Goal: Transaction & Acquisition: Purchase product/service

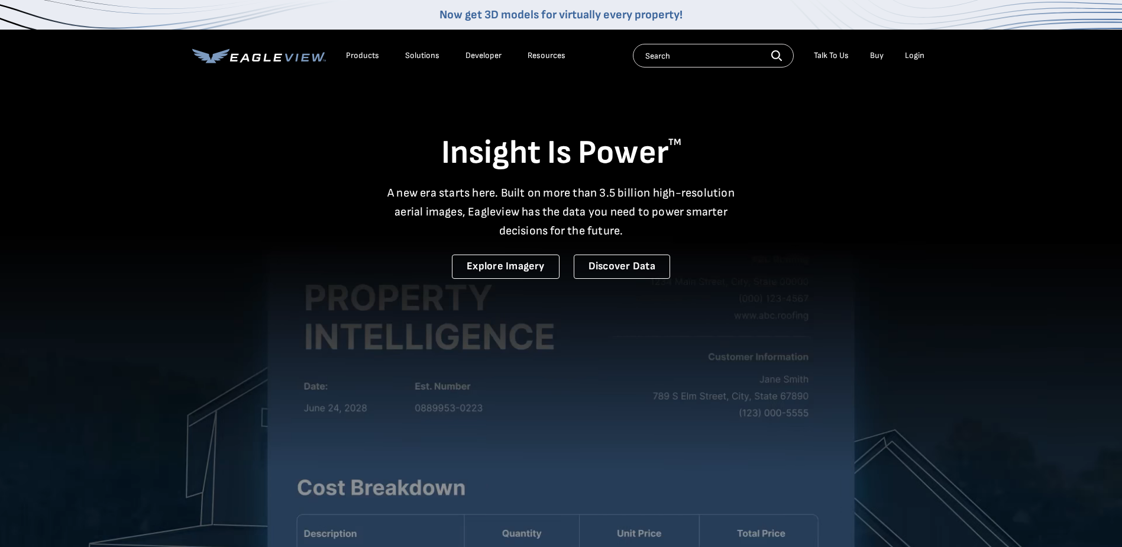
click at [919, 54] on div "Login" at bounding box center [915, 55] width 20 height 11
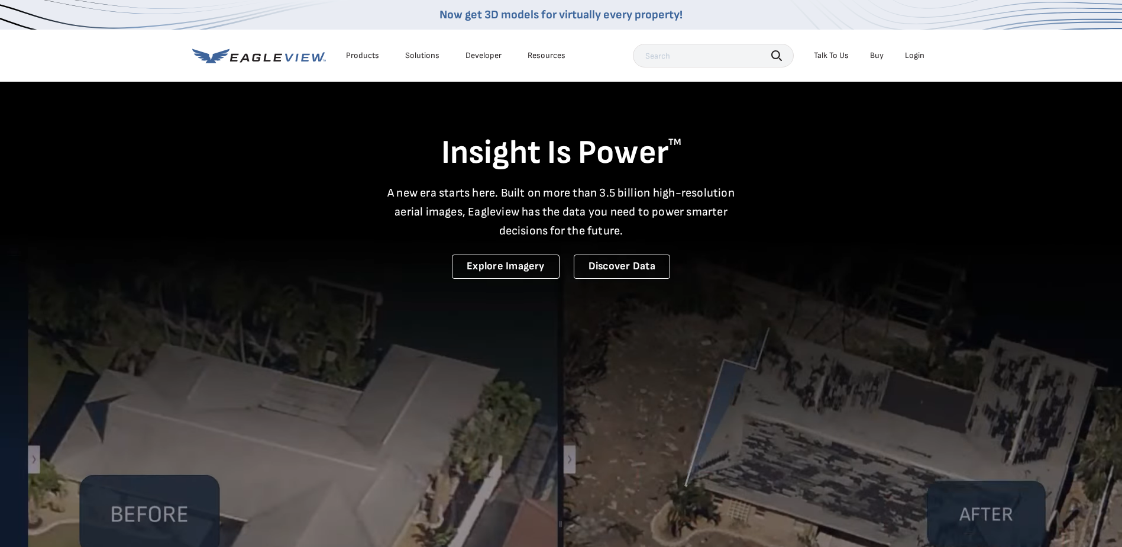
click at [908, 57] on div "Login" at bounding box center [915, 55] width 20 height 11
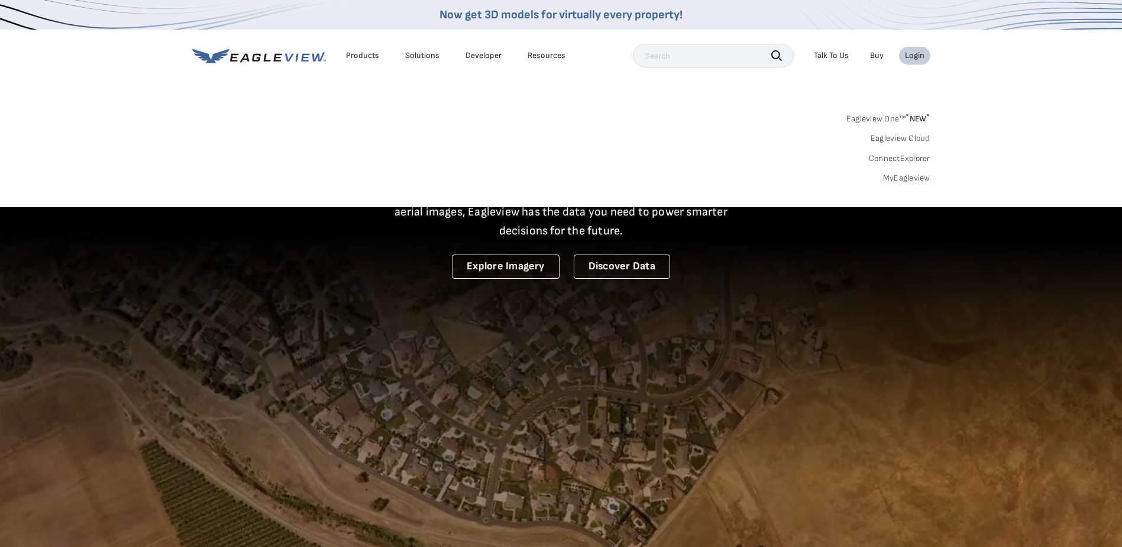
click at [883, 119] on link "Eagleview One™ * NEW *" at bounding box center [888, 117] width 84 height 14
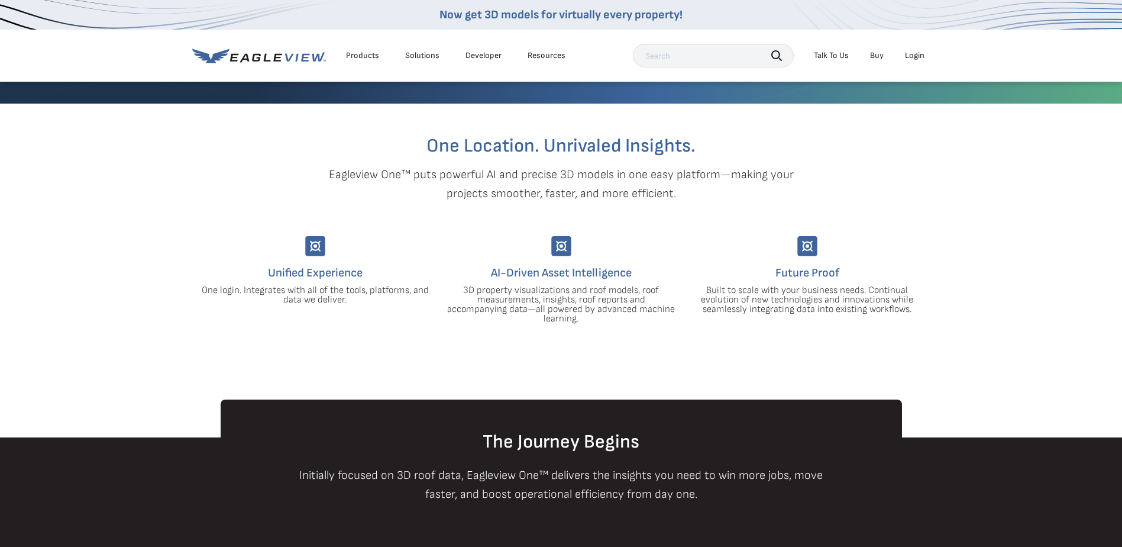
scroll to position [118, 0]
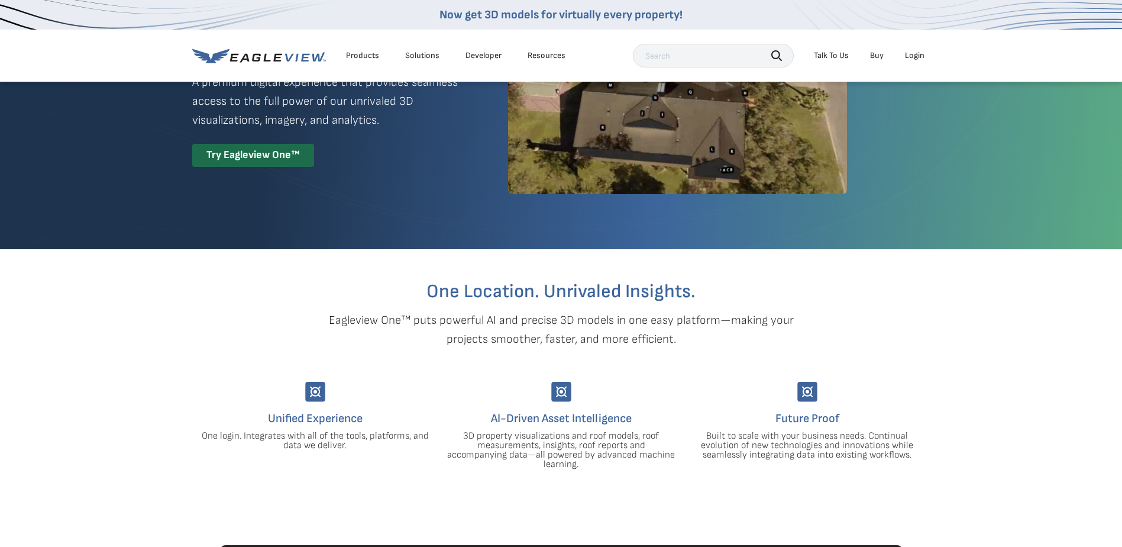
click at [263, 162] on div "Try Eagleview One™" at bounding box center [253, 155] width 122 height 23
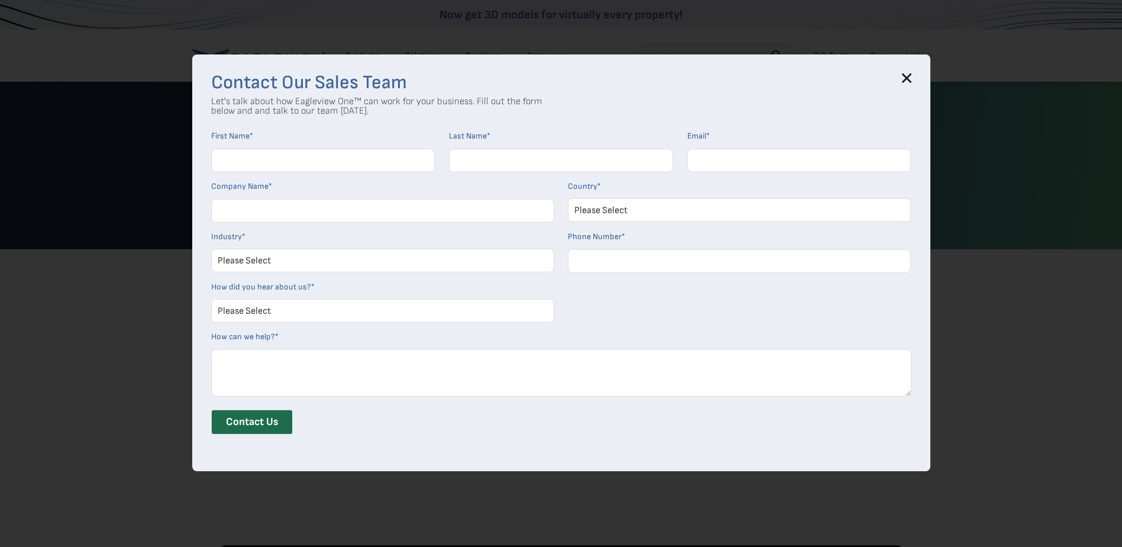
click at [906, 77] on h3 "Contact Our Sales Team" at bounding box center [561, 82] width 700 height 19
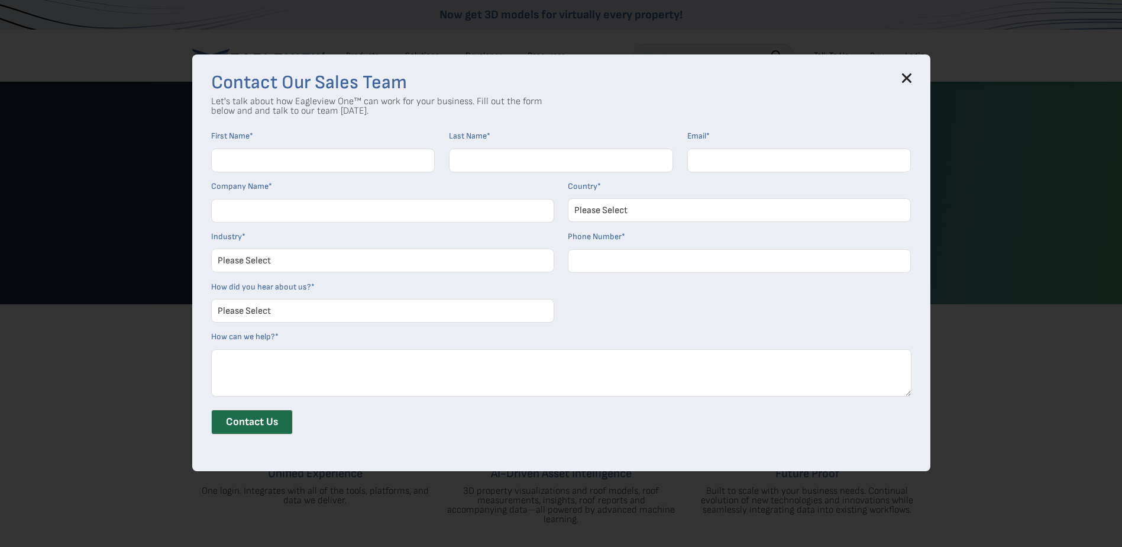
scroll to position [0, 0]
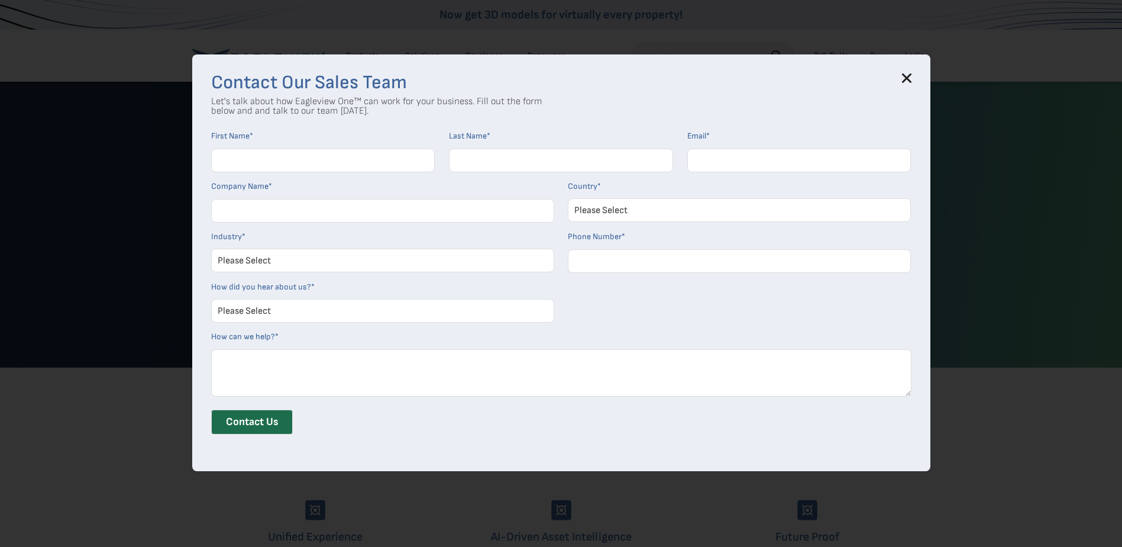
click at [910, 75] on icon at bounding box center [906, 77] width 9 height 9
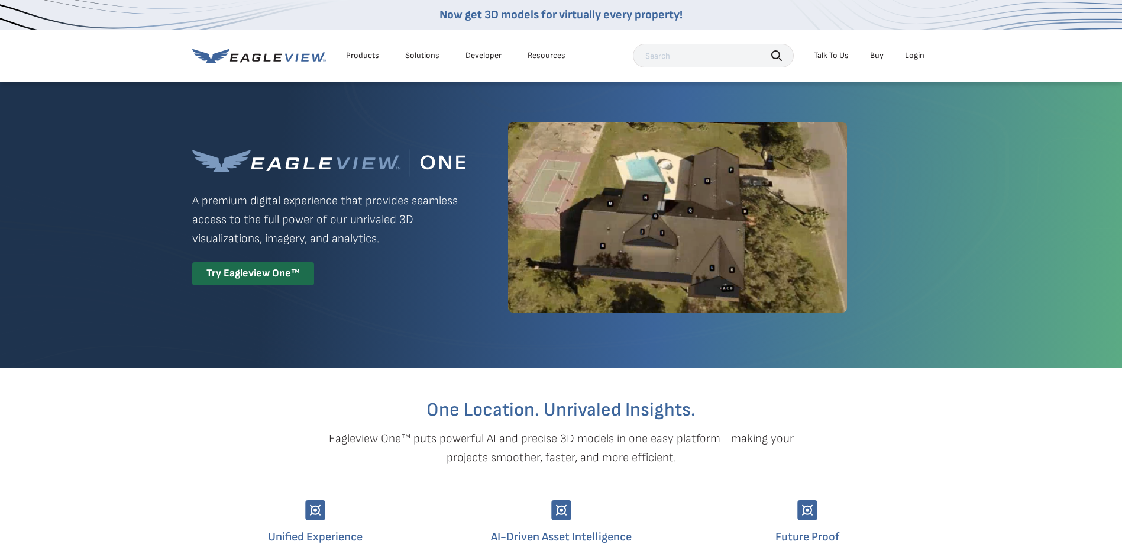
click at [917, 57] on div "Login" at bounding box center [915, 55] width 20 height 11
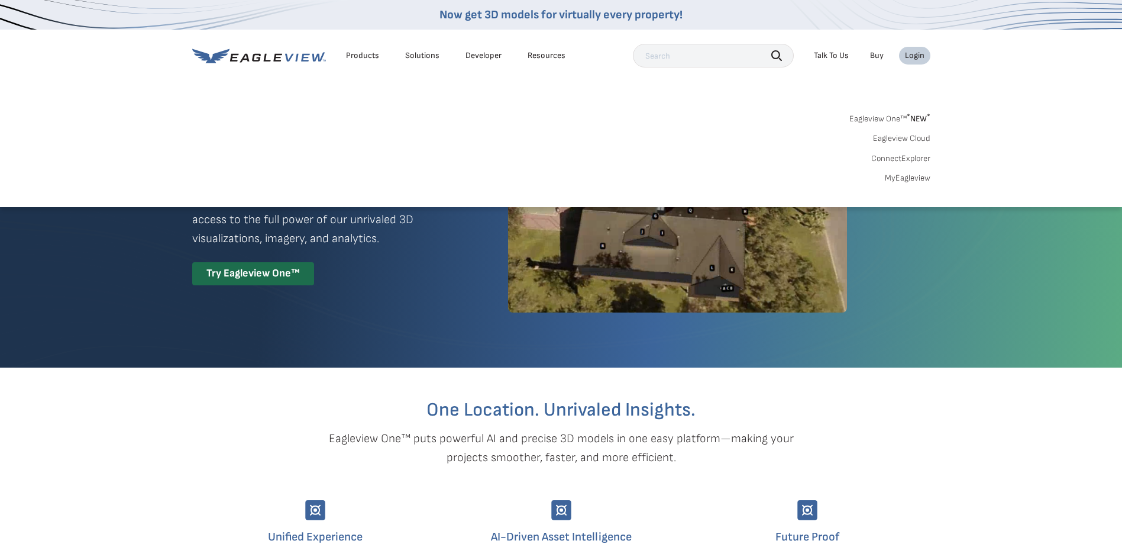
click at [917, 182] on link "MyEagleview" at bounding box center [908, 178] width 46 height 11
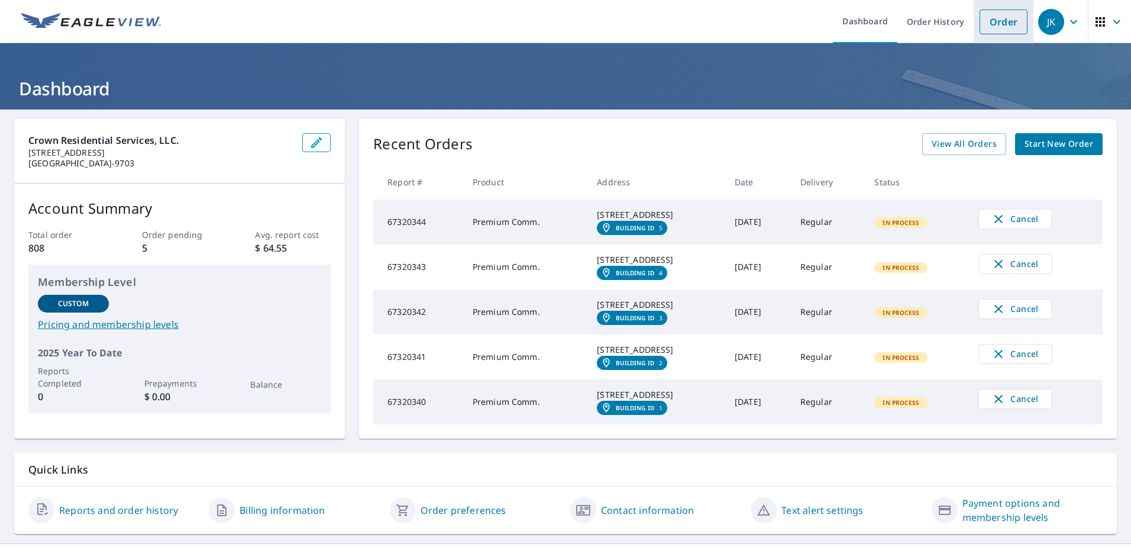
click at [997, 27] on link "Order" at bounding box center [1004, 21] width 48 height 25
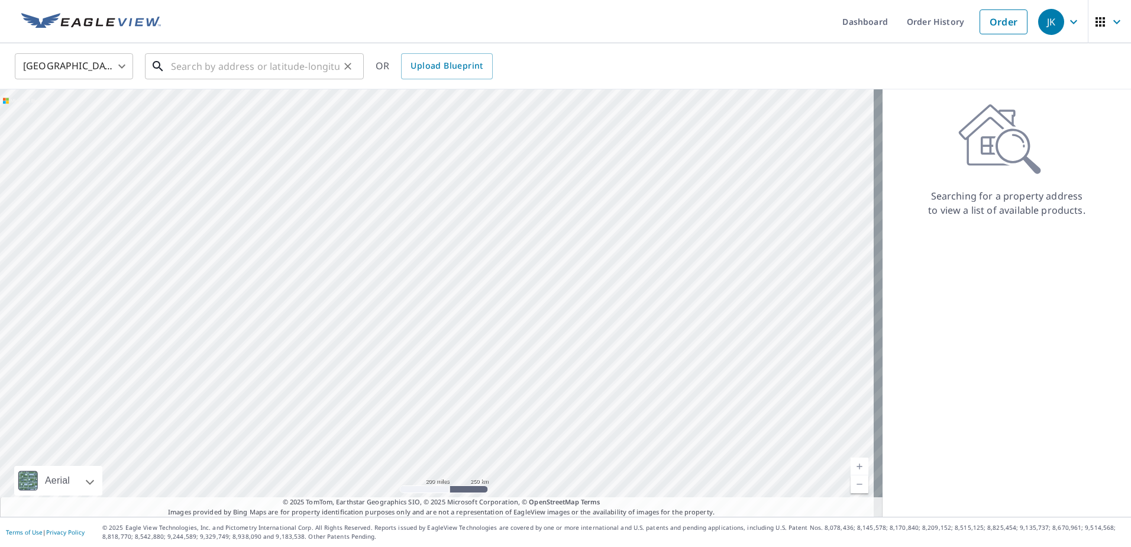
click at [202, 79] on div "​" at bounding box center [254, 66] width 219 height 26
paste input "[EMAIL_ADDRESS][DOMAIN_NAME]"
type input "[EMAIL_ADDRESS][DOMAIN_NAME]"
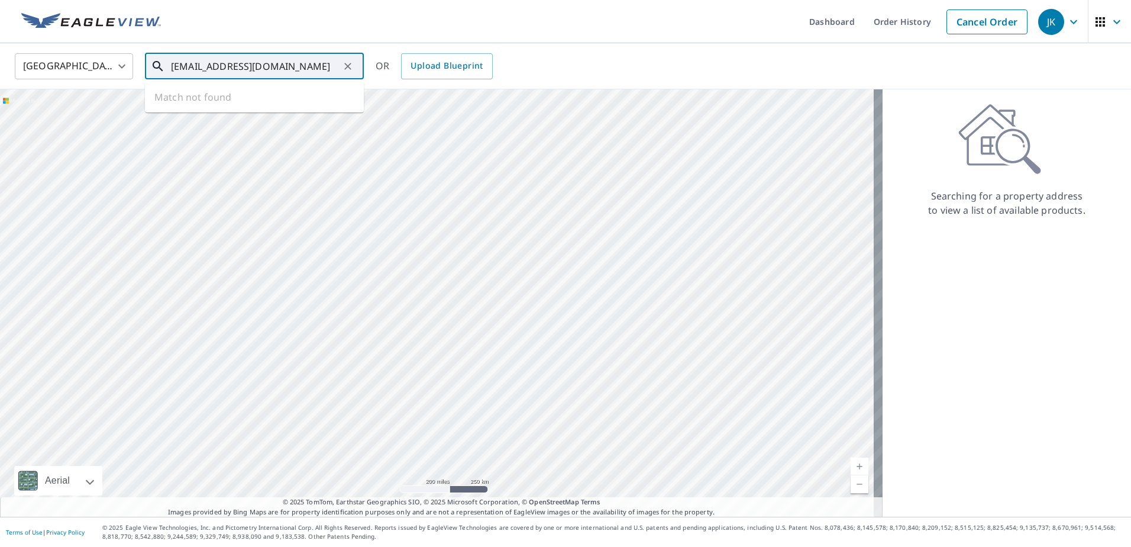
drag, startPoint x: 251, startPoint y: 73, endPoint x: 153, endPoint y: 70, distance: 98.3
click at [153, 70] on div "[EMAIL_ADDRESS][DOMAIN_NAME] ​" at bounding box center [254, 66] width 219 height 26
click at [260, 67] on input "text" at bounding box center [255, 66] width 169 height 33
paste input "[STREET_ADDRESS]"
click at [237, 110] on p "Sarasota, FL 34240" at bounding box center [262, 114] width 186 height 12
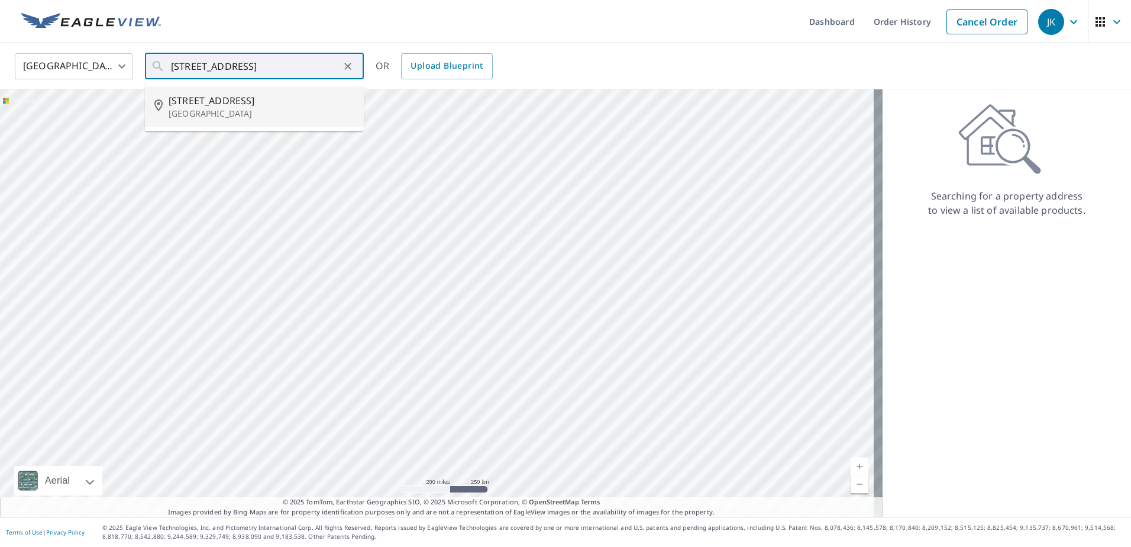
type input "8191 Aerie Ct Sarasota, FL 34240"
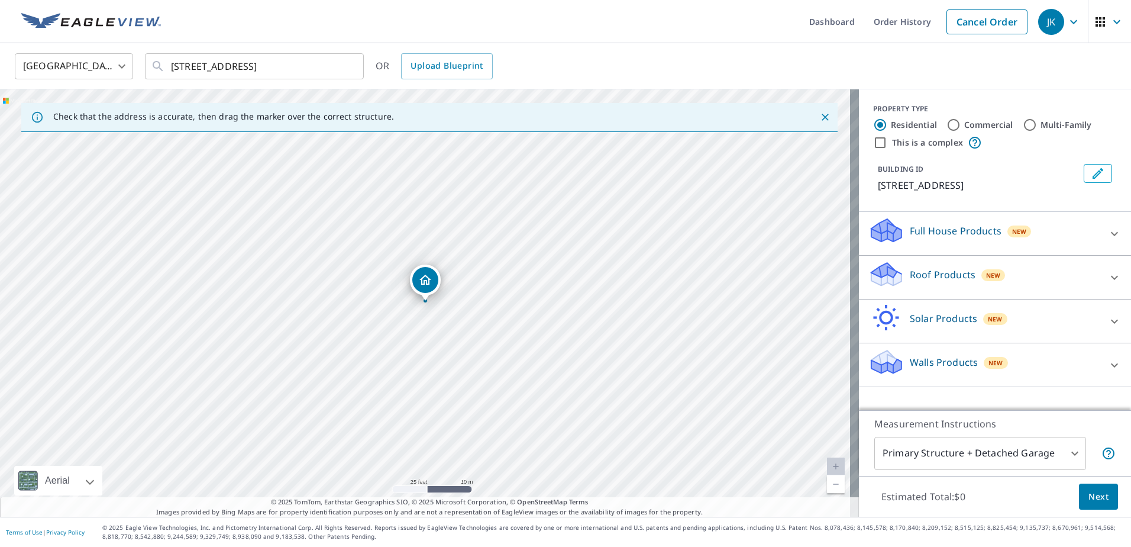
drag, startPoint x: 815, startPoint y: 116, endPoint x: 759, endPoint y: 159, distance: 70.4
click at [819, 117] on icon "Close" at bounding box center [825, 117] width 12 height 12
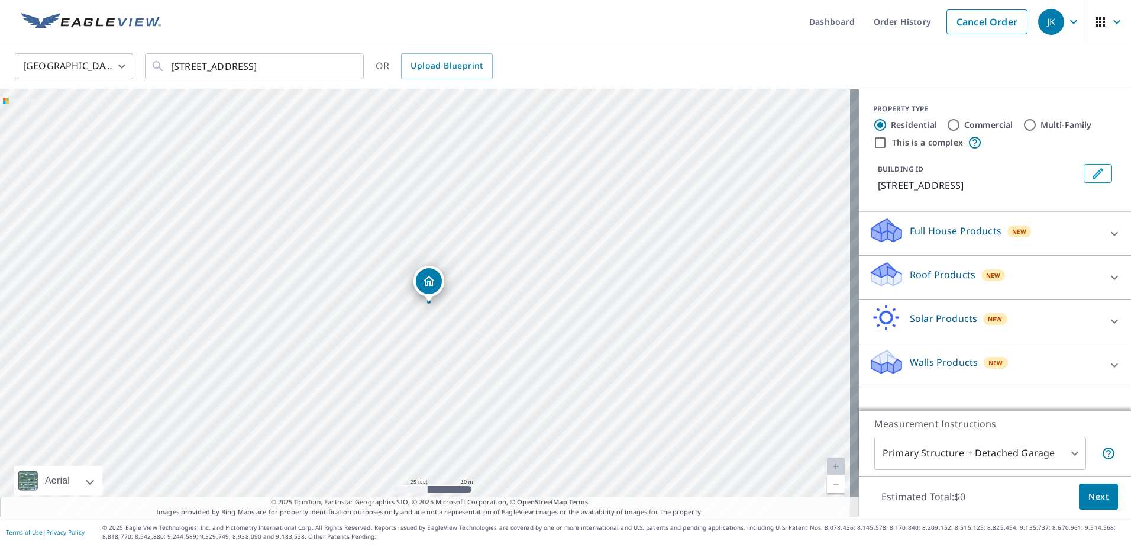
click at [959, 232] on p "Full House Products" at bounding box center [956, 231] width 92 height 14
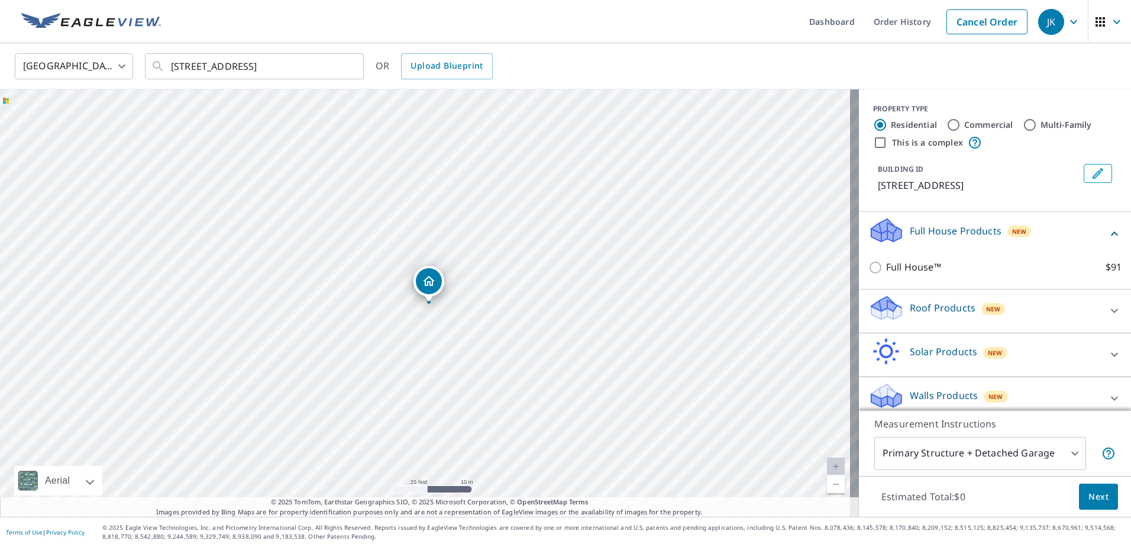
click at [981, 234] on p "Full House Products" at bounding box center [956, 231] width 92 height 14
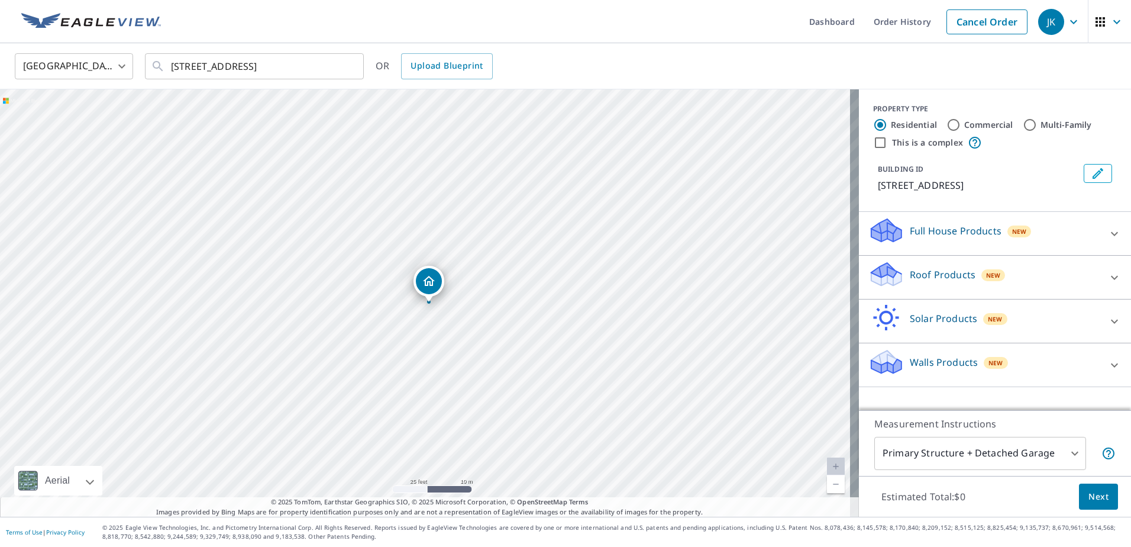
click at [1053, 286] on div "Roof Products New" at bounding box center [984, 277] width 232 height 34
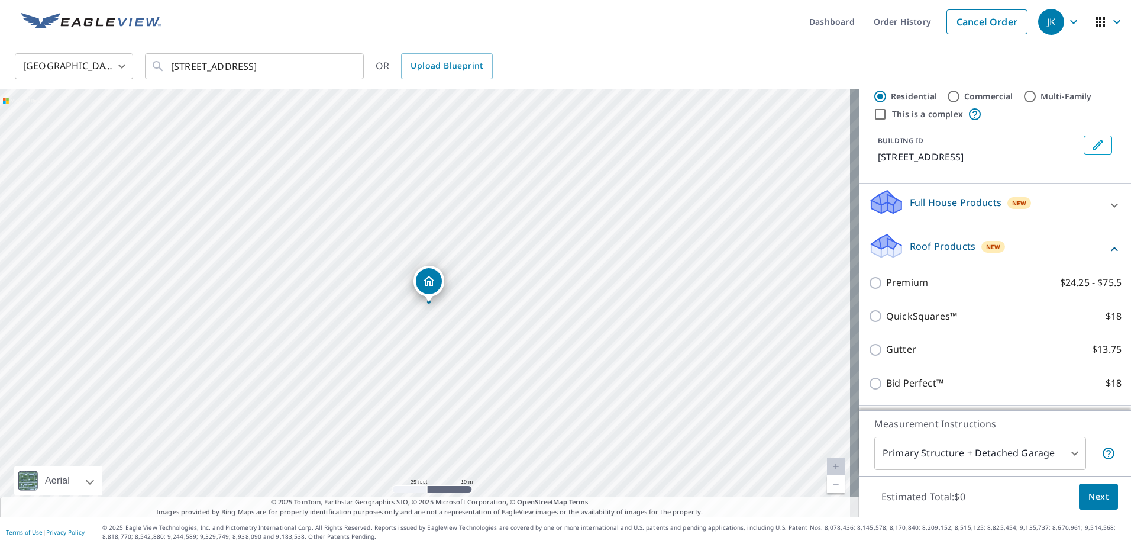
scroll to position [46, 0]
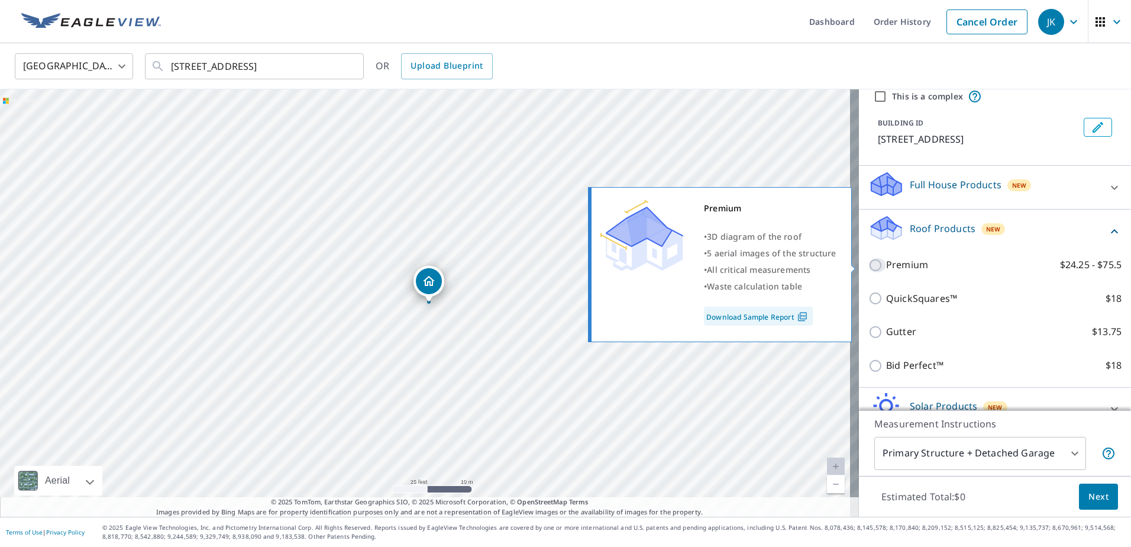
click at [870, 266] on input "Premium $24.25 - $75.5" at bounding box center [877, 265] width 18 height 14
checkbox input "true"
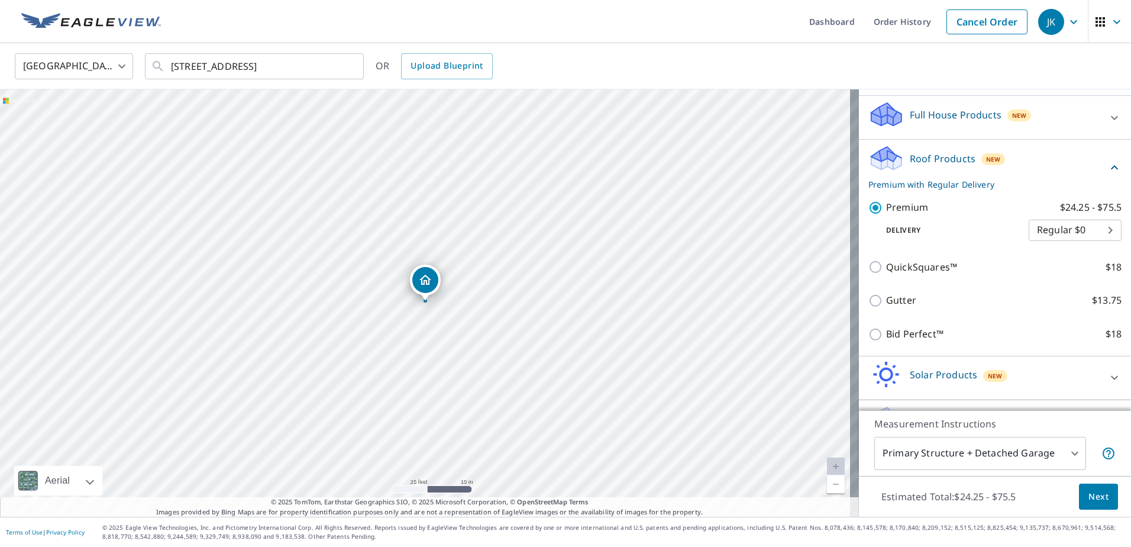
scroll to position [122, 0]
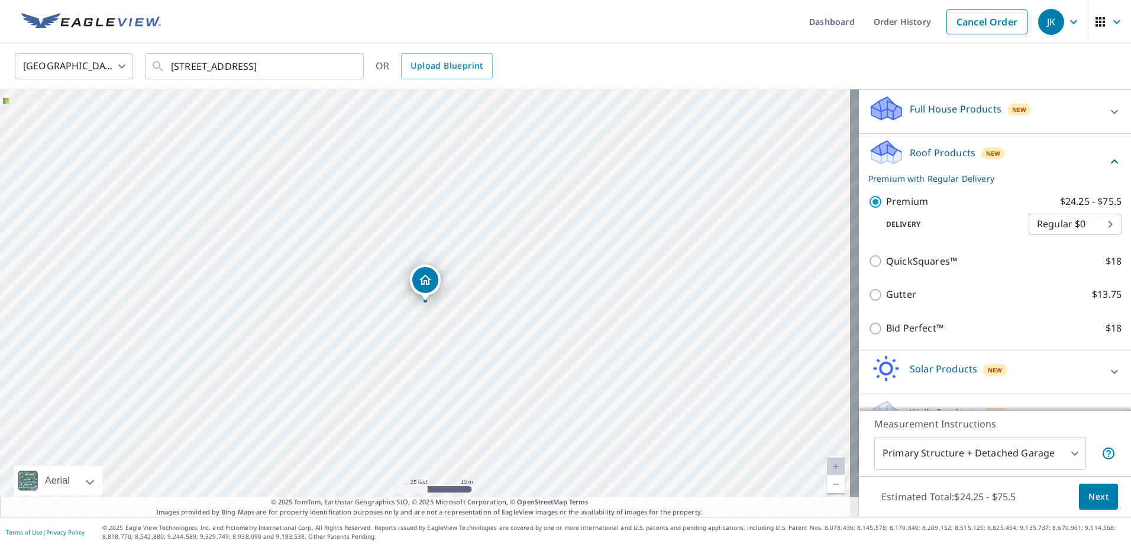
click at [1088, 496] on span "Next" at bounding box center [1098, 496] width 20 height 15
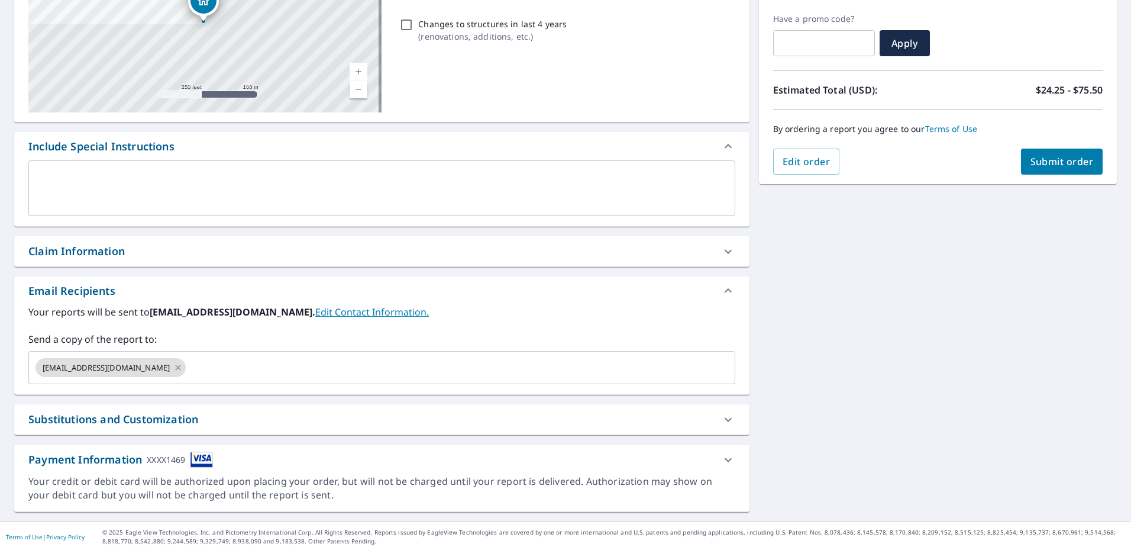
scroll to position [198, 0]
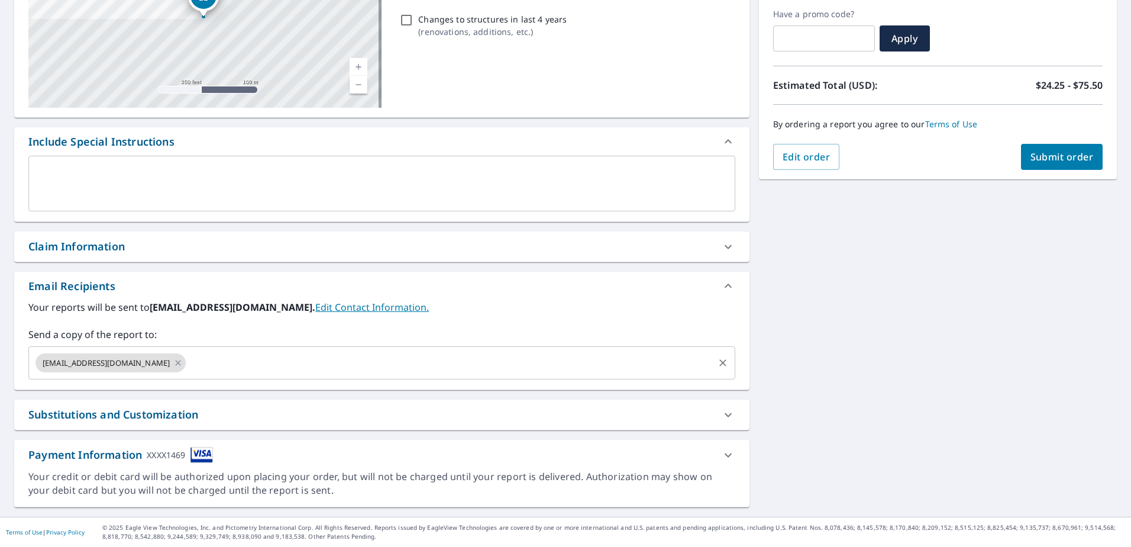
click at [188, 361] on input "text" at bounding box center [450, 362] width 524 height 22
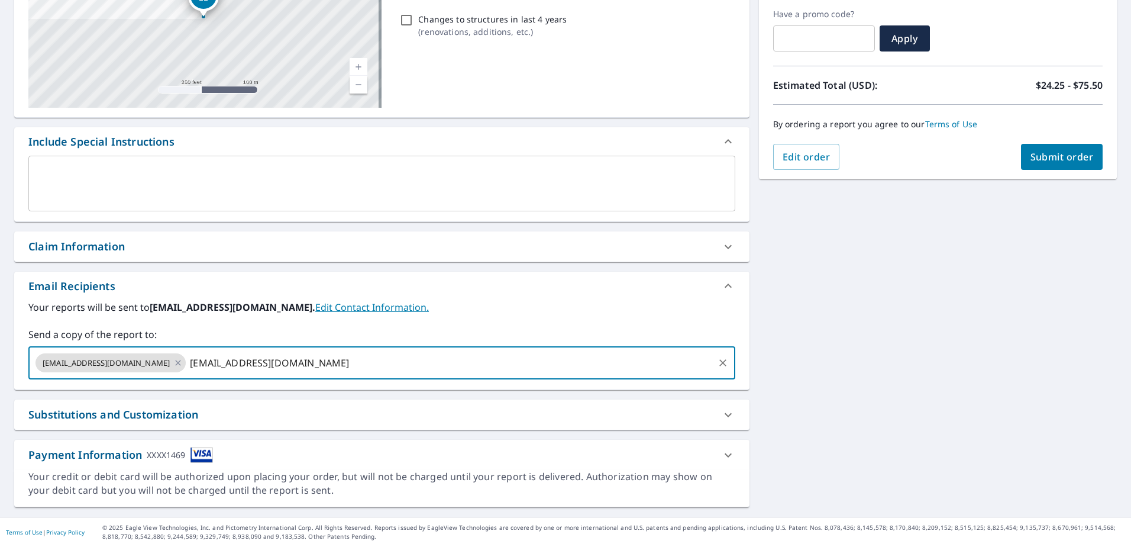
type input "camilog@crownroofing.com"
click at [341, 367] on input "text" at bounding box center [526, 362] width 370 height 22
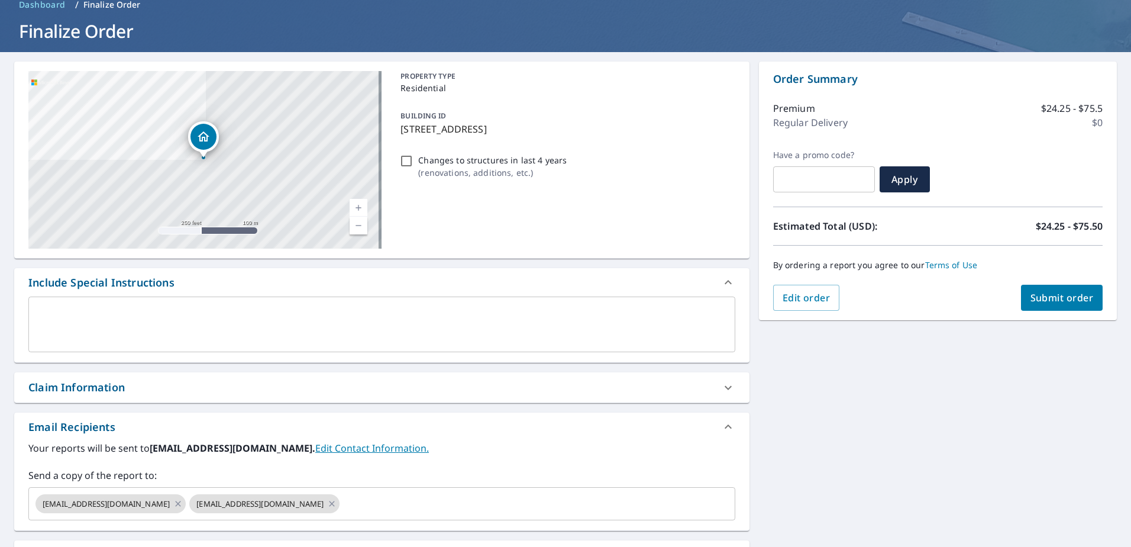
scroll to position [0, 0]
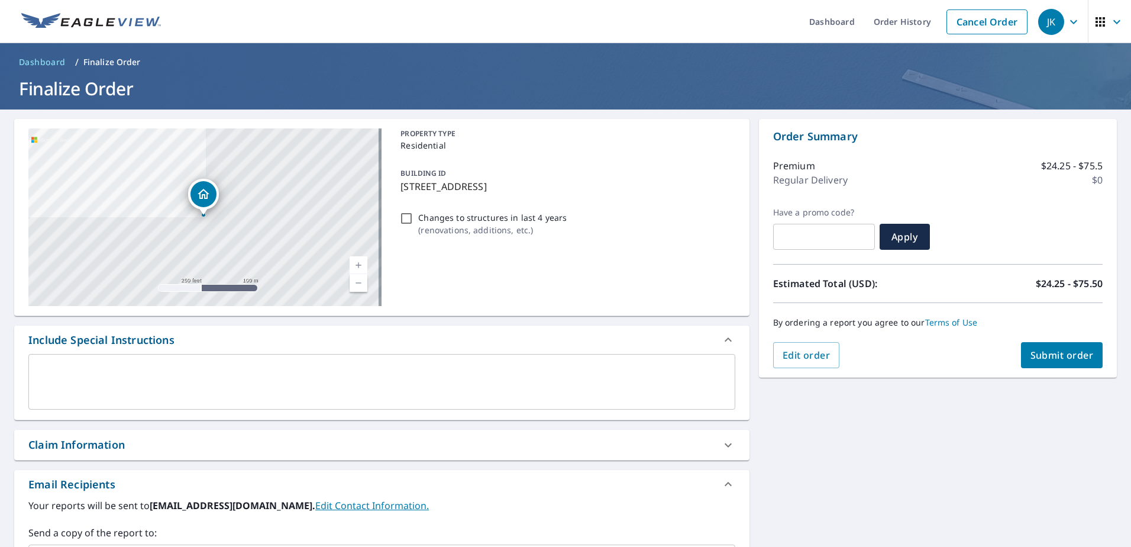
click at [1051, 350] on span "Submit order" at bounding box center [1061, 354] width 63 height 13
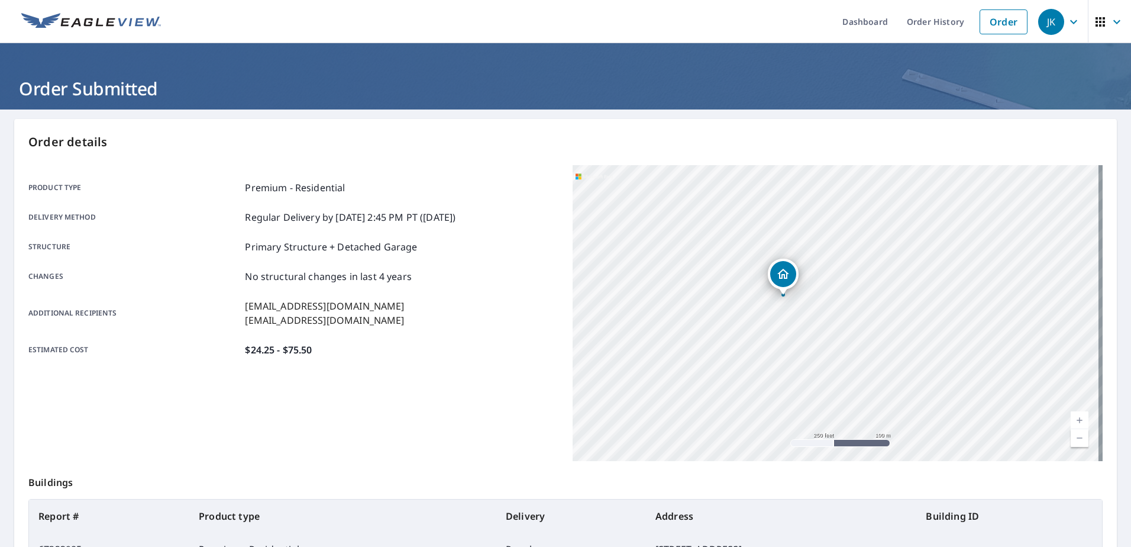
click at [1071, 29] on span "JK" at bounding box center [1060, 22] width 45 height 28
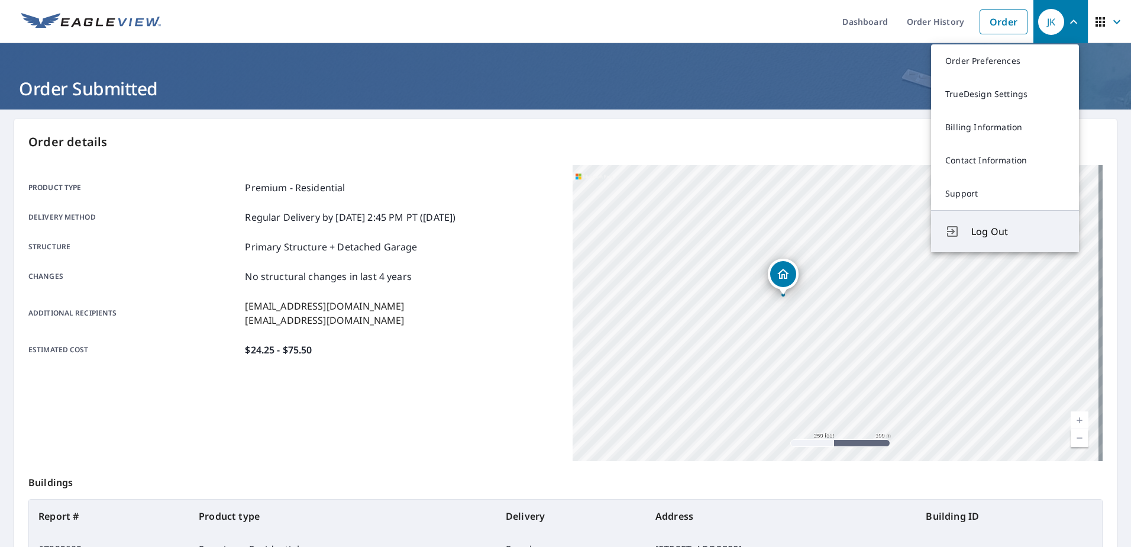
click at [995, 230] on span "Log Out" at bounding box center [1017, 231] width 93 height 14
